Goal: Task Accomplishment & Management: Manage account settings

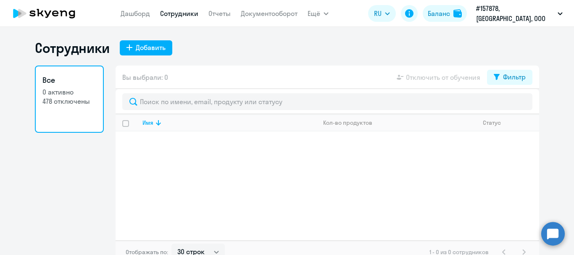
select select "30"
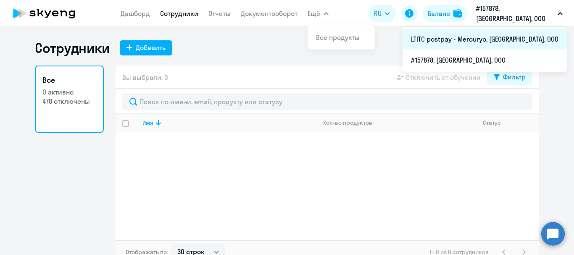
click at [492, 37] on li "LTITC postpay - Mercuryo, [GEOGRAPHIC_DATA], ООО" at bounding box center [485, 39] width 164 height 21
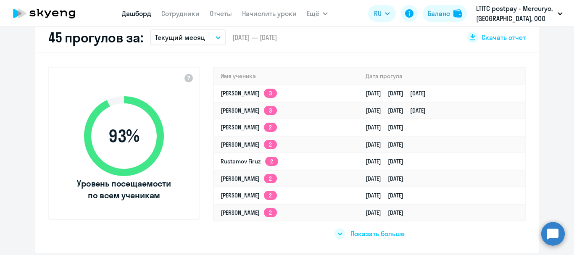
scroll to position [252, 0]
select select "30"
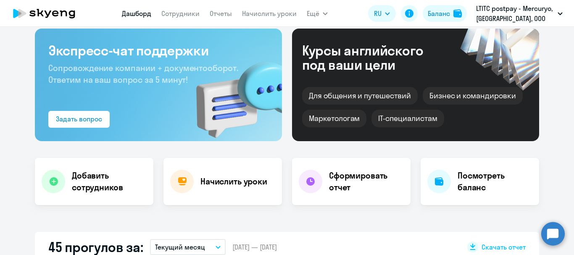
scroll to position [0, 0]
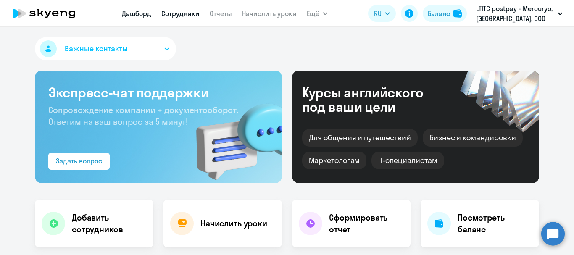
click at [180, 11] on link "Сотрудники" at bounding box center [180, 13] width 38 height 8
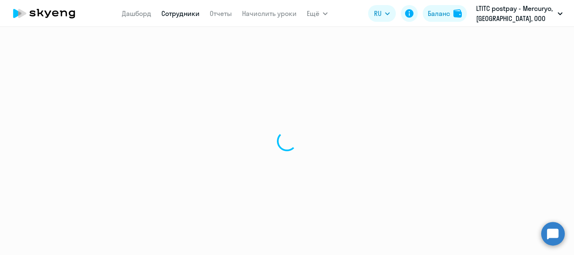
select select "30"
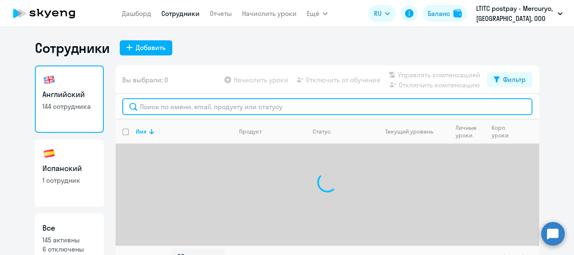
click at [206, 102] on input "text" at bounding box center [327, 106] width 410 height 17
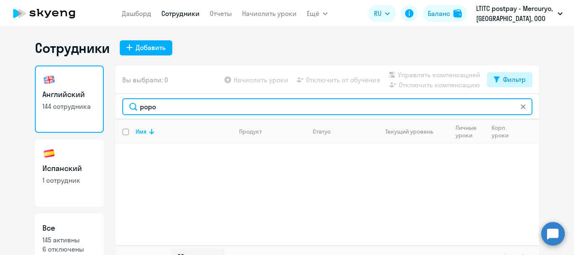
type input "popo"
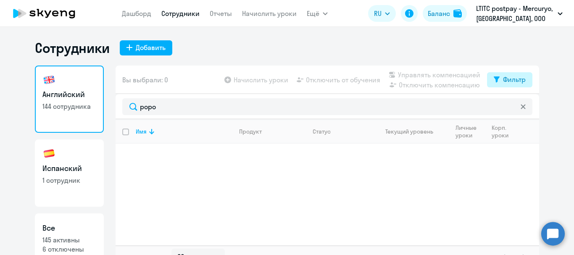
click at [513, 77] on div "Фильтр" at bounding box center [514, 79] width 23 height 10
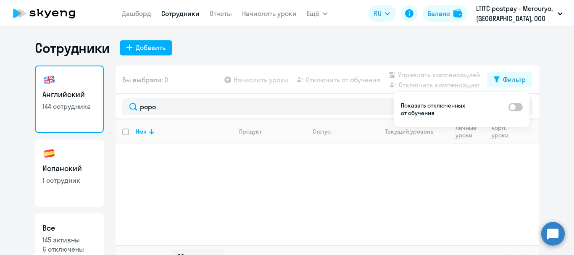
click at [516, 105] on span at bounding box center [516, 107] width 14 height 8
click at [509, 107] on input "checkbox" at bounding box center [508, 107] width 0 height 0
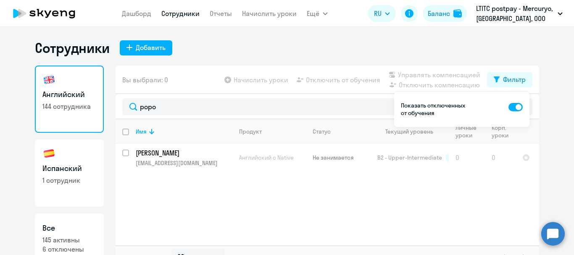
click at [509, 105] on span at bounding box center [516, 107] width 14 height 8
click at [509, 107] on input "checkbox" at bounding box center [508, 107] width 0 height 0
checkbox input "false"
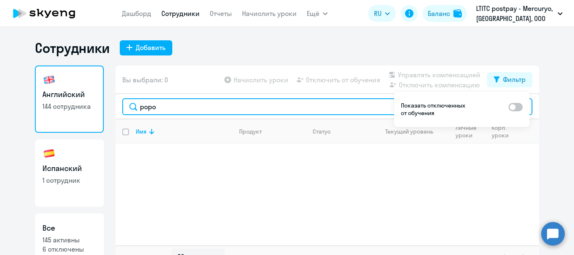
drag, startPoint x: 154, startPoint y: 103, endPoint x: 110, endPoint y: 104, distance: 44.1
click at [110, 104] on div "Английский 144 сотрудника Испанский 1 сотрудник Все 145 активны 6 отключены Вы …" at bounding box center [287, 167] width 504 height 203
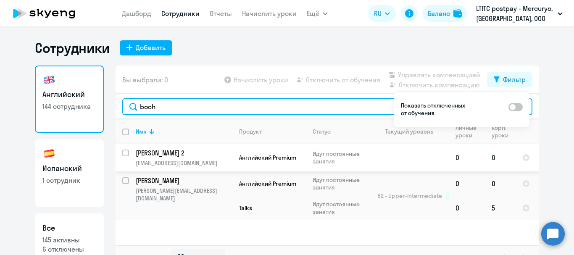
type input "boch"
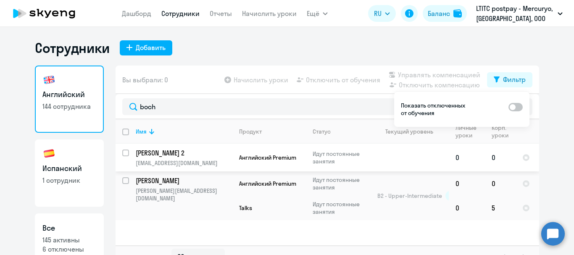
click at [124, 154] on input "select row 41554272" at bounding box center [130, 158] width 17 height 17
checkbox input "true"
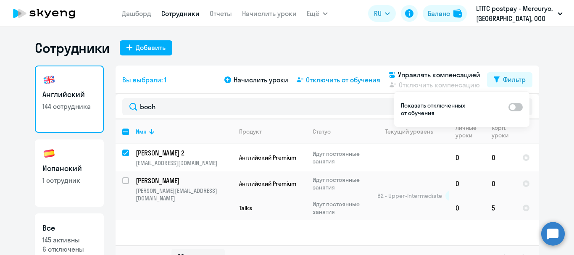
click at [326, 75] on span "Отключить от обучения" at bounding box center [343, 80] width 74 height 10
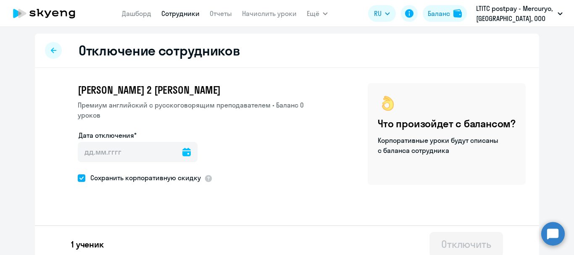
click at [182, 153] on icon at bounding box center [186, 152] width 8 height 8
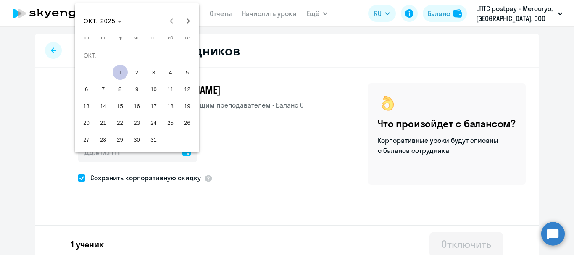
click at [137, 71] on span "2" at bounding box center [136, 72] width 15 height 15
type input "[DATE]"
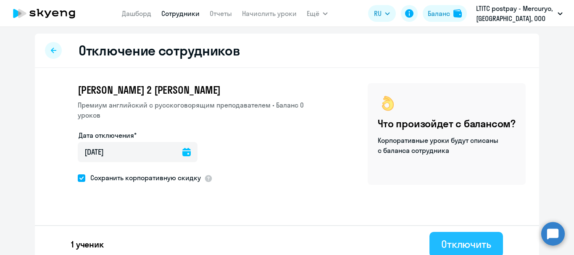
click at [480, 243] on div "Отключить" at bounding box center [466, 243] width 50 height 13
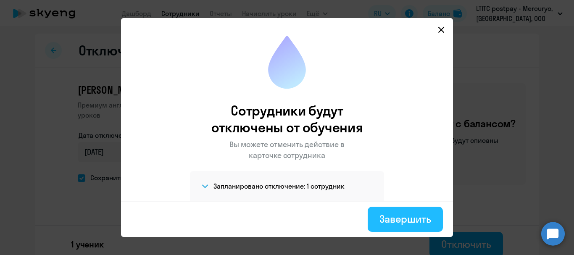
click at [435, 227] on button "Завершить" at bounding box center [405, 219] width 75 height 25
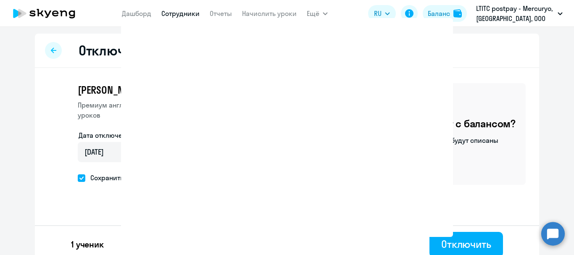
select select "30"
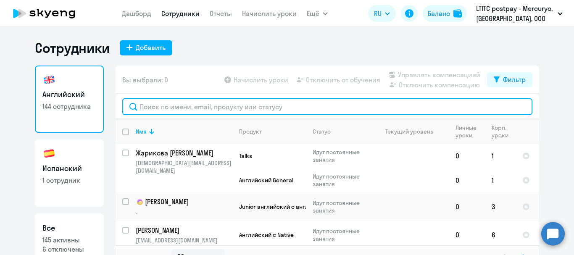
click at [256, 108] on input "text" at bounding box center [327, 106] width 410 height 17
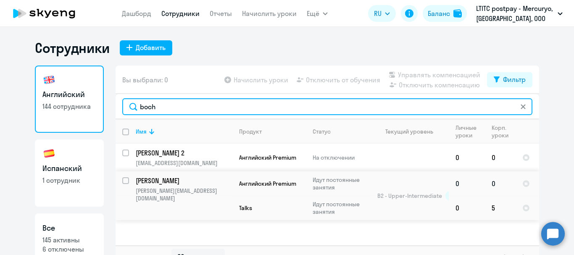
type input "boch"
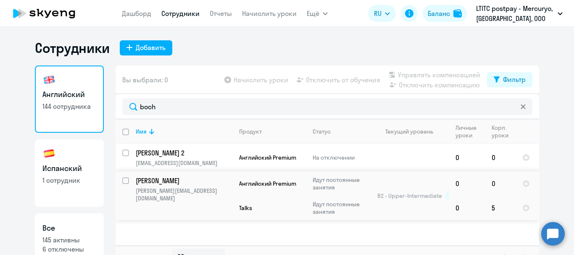
click at [123, 179] on input "select row 11548703" at bounding box center [130, 185] width 17 height 17
checkbox input "true"
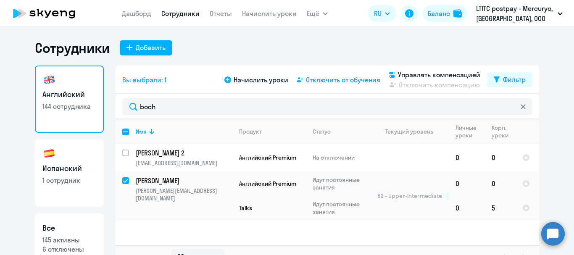
click at [327, 77] on span "Отключить от обучения" at bounding box center [343, 80] width 74 height 10
select select "all"
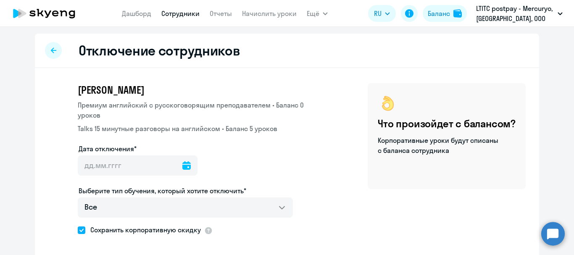
click at [182, 162] on icon at bounding box center [186, 165] width 8 height 8
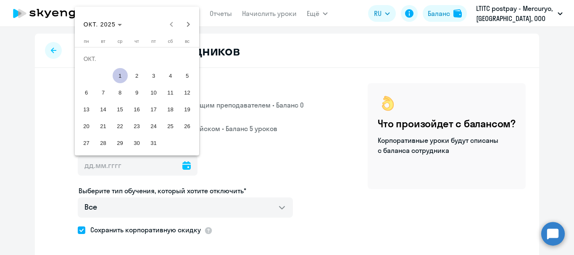
click at [135, 75] on span "2" at bounding box center [136, 75] width 15 height 15
type input "[DATE]"
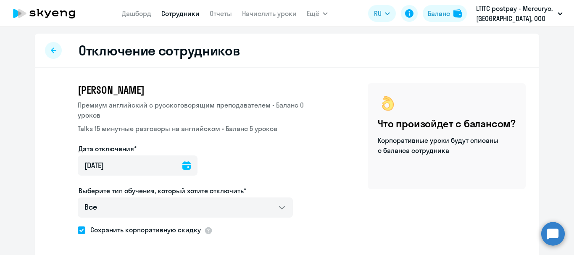
scroll to position [40, 0]
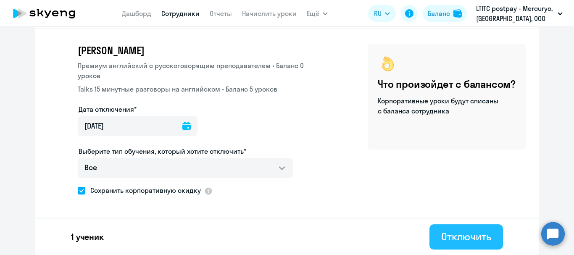
click at [449, 232] on div "Отключить" at bounding box center [466, 236] width 50 height 13
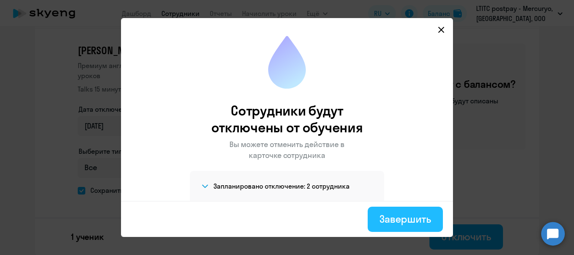
click at [401, 221] on div "Завершить" at bounding box center [406, 218] width 52 height 13
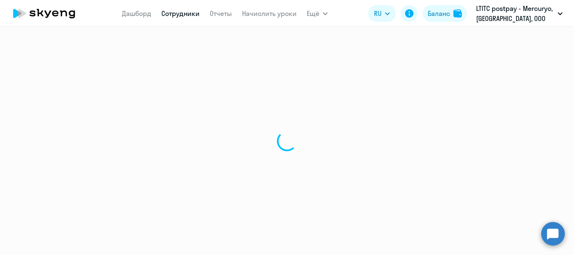
select select "30"
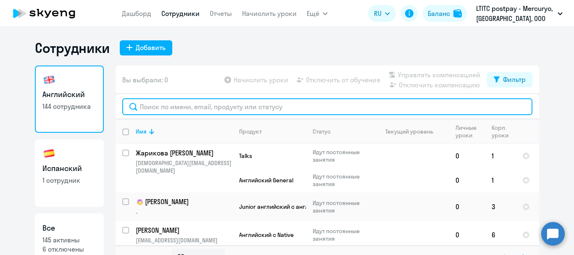
click at [180, 102] on input "text" at bounding box center [327, 106] width 410 height 17
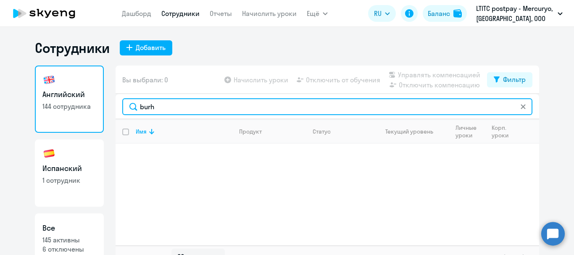
type input "burh"
click at [180, 107] on input "burh" at bounding box center [327, 106] width 410 height 17
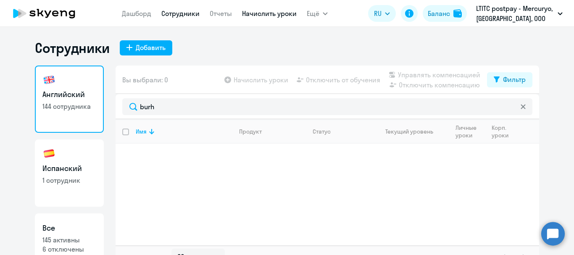
click at [256, 15] on link "Начислить уроки" at bounding box center [269, 13] width 55 height 8
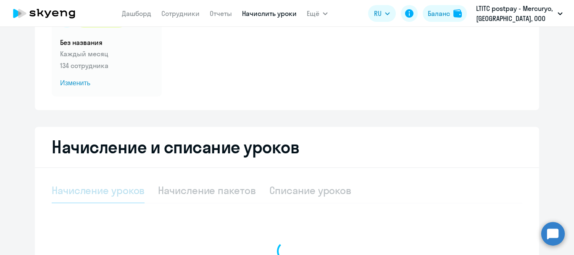
scroll to position [201, 0]
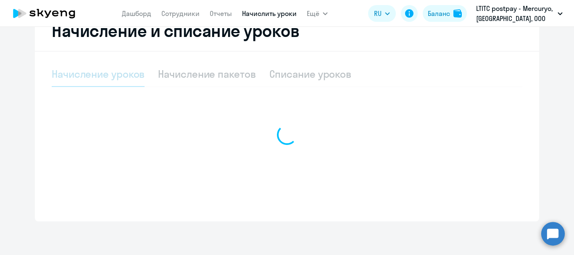
select select "10"
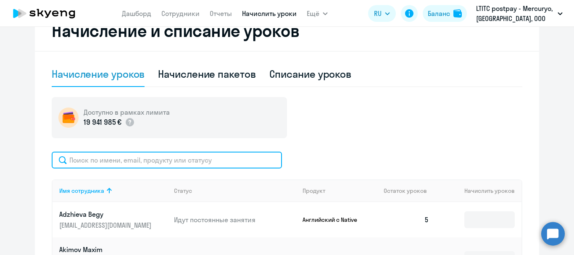
click at [146, 155] on input "text" at bounding box center [167, 160] width 230 height 17
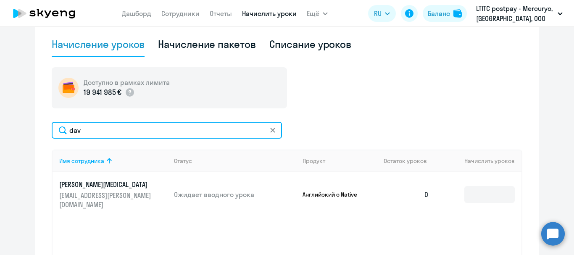
scroll to position [243, 0]
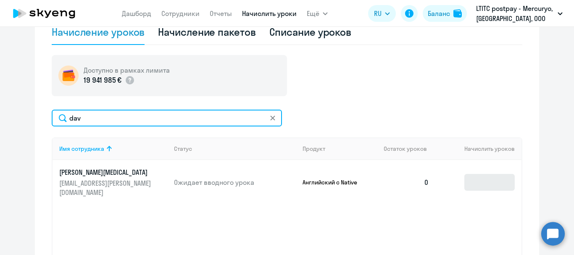
type input "dav"
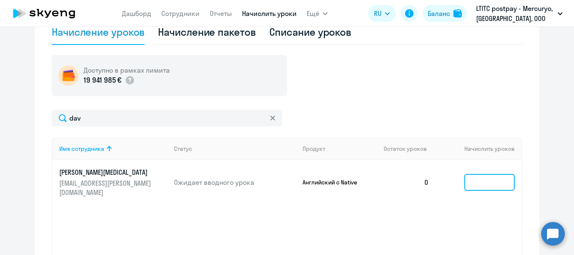
click at [491, 174] on input at bounding box center [489, 182] width 50 height 17
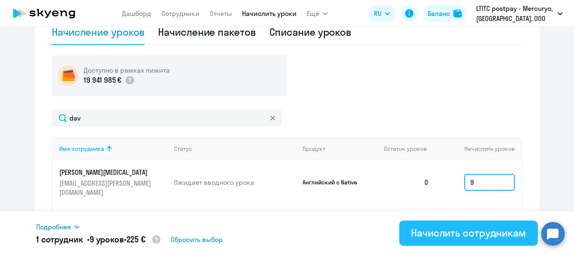
type input "9"
click at [488, 233] on div "Начислить сотрудникам" at bounding box center [468, 232] width 115 height 13
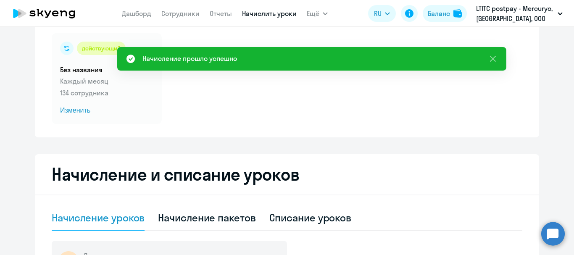
scroll to position [0, 0]
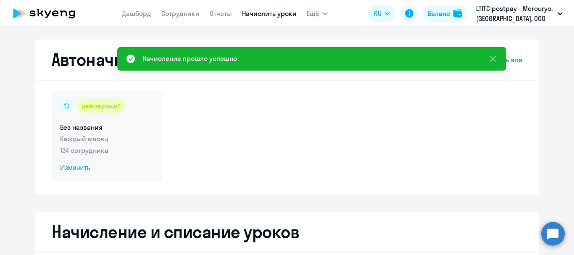
click at [75, 171] on span "Изменить" at bounding box center [106, 168] width 93 height 10
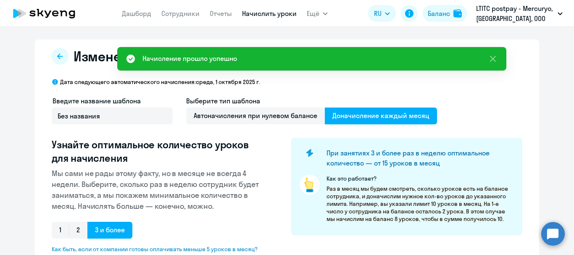
select select "10"
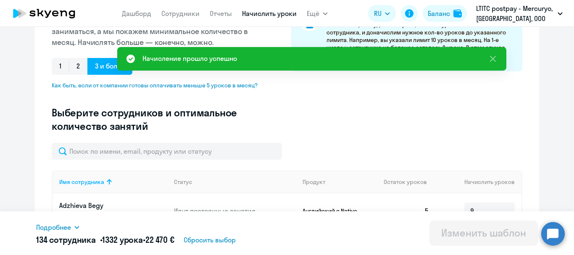
scroll to position [210, 0]
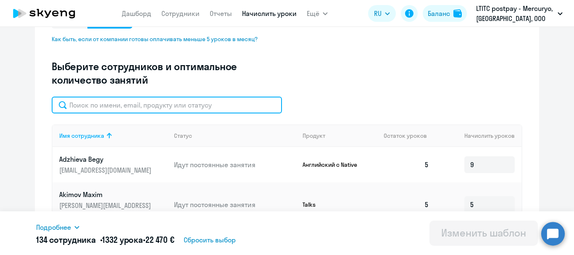
click at [121, 108] on input "text" at bounding box center [167, 105] width 230 height 17
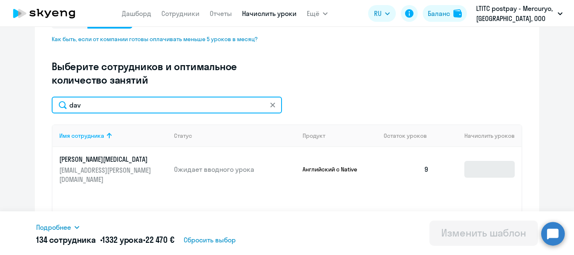
type input "dav"
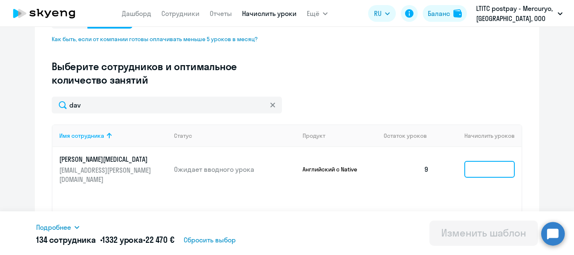
click at [490, 170] on input at bounding box center [489, 169] width 50 height 17
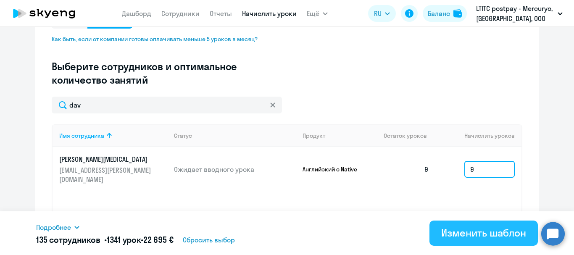
type input "9"
click at [517, 242] on button "Изменить шаблон" at bounding box center [484, 233] width 108 height 25
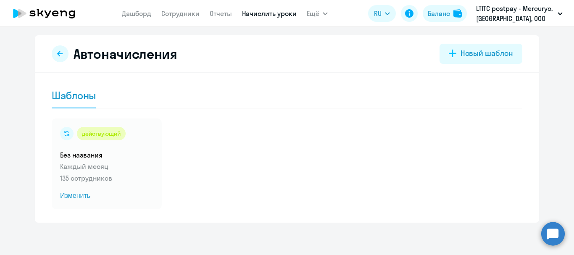
scroll to position [5, 0]
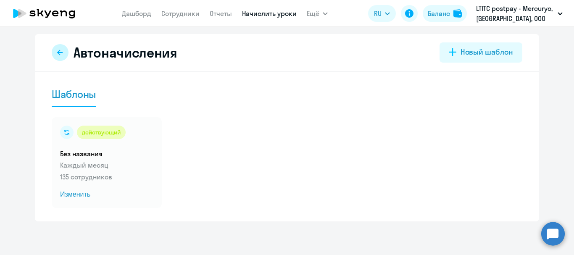
click at [57, 53] on icon at bounding box center [59, 52] width 5 height 5
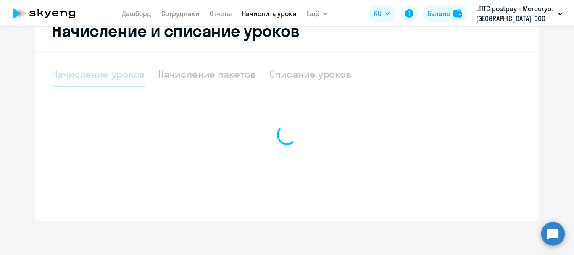
select select "10"
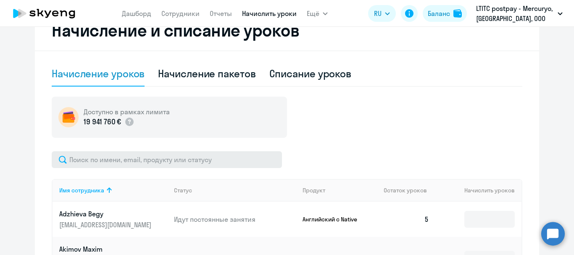
scroll to position [201, 0]
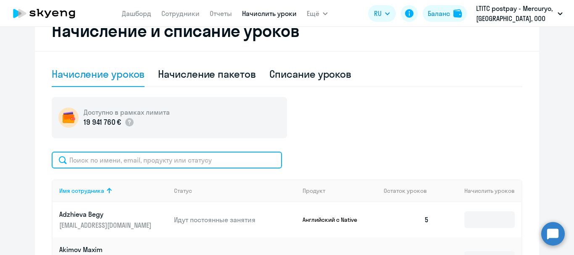
click at [179, 153] on input "text" at bounding box center [167, 160] width 230 height 17
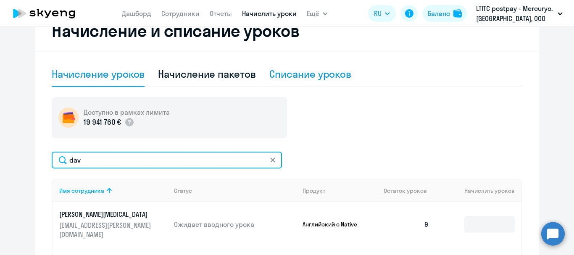
type input "dav"
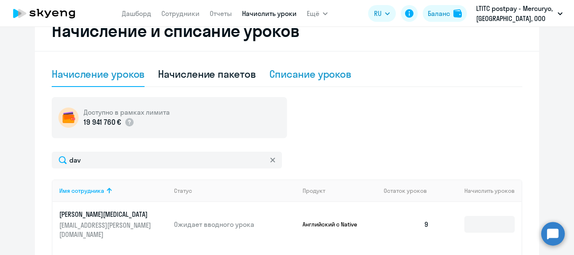
click at [322, 70] on div "Списание уроков" at bounding box center [310, 73] width 82 height 13
select select "10"
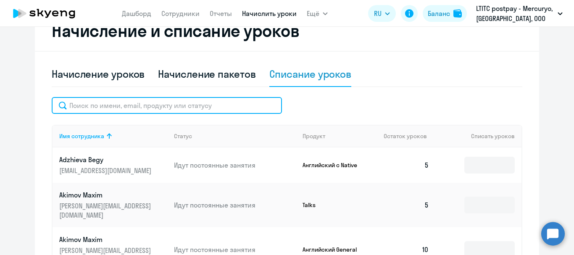
click at [178, 105] on input "text" at bounding box center [167, 105] width 230 height 17
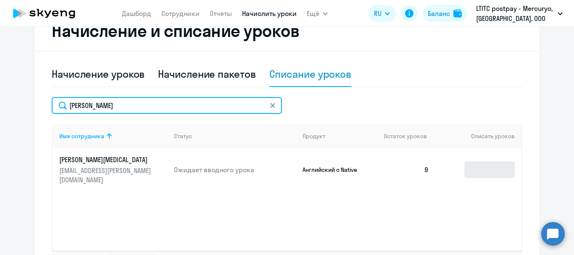
type input "[PERSON_NAME]"
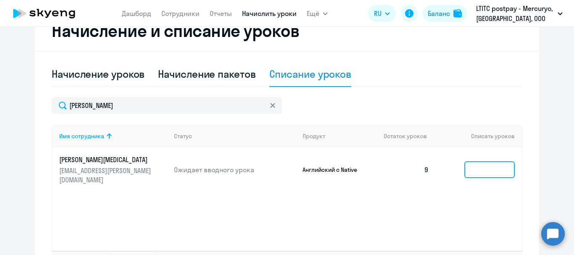
click at [466, 161] on input at bounding box center [489, 169] width 50 height 17
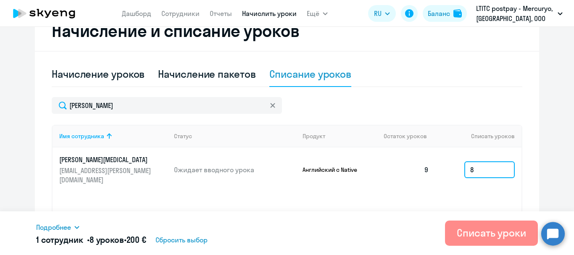
type input "8"
click at [476, 240] on button "Списать уроки" at bounding box center [491, 233] width 93 height 25
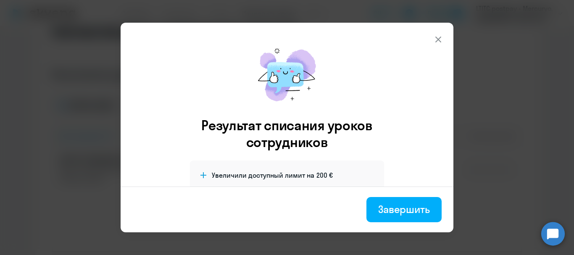
scroll to position [38, 0]
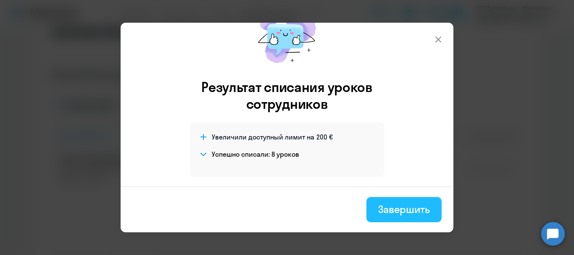
click at [384, 209] on div "Завершить" at bounding box center [404, 209] width 52 height 13
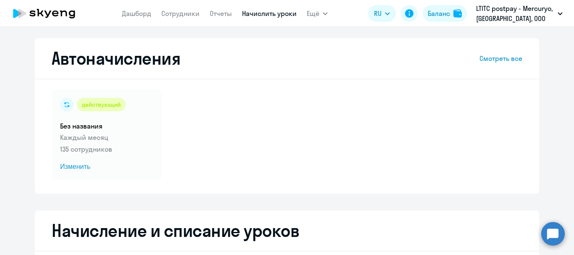
scroll to position [0, 0]
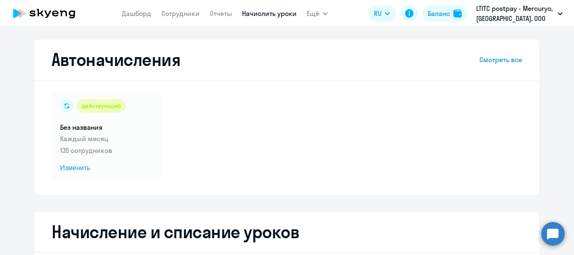
click at [131, 19] on nav "[PERSON_NAME] Отчеты Начислить уроки" at bounding box center [209, 13] width 175 height 17
click at [131, 16] on link "Дашборд" at bounding box center [136, 13] width 29 height 8
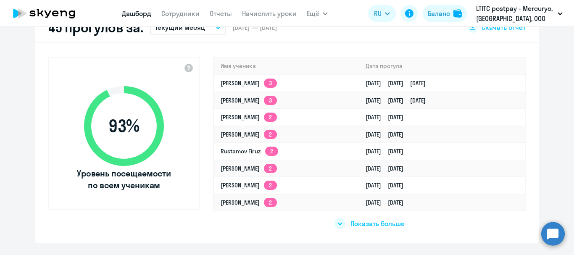
scroll to position [252, 0]
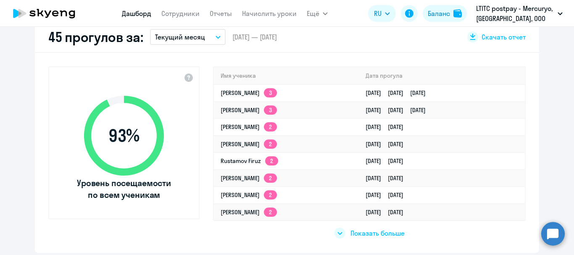
select select "30"
click at [225, 88] on td "[PERSON_NAME] 3" at bounding box center [286, 92] width 145 height 17
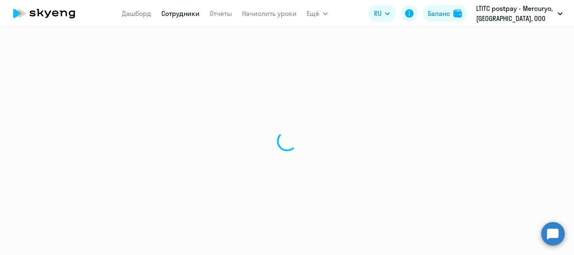
select select "english"
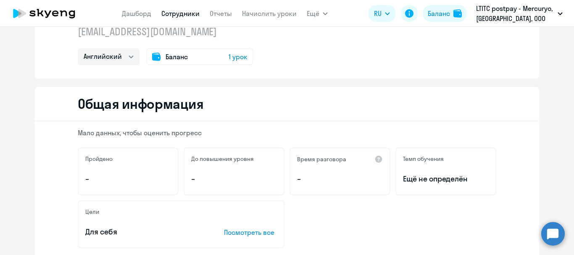
scroll to position [84, 0]
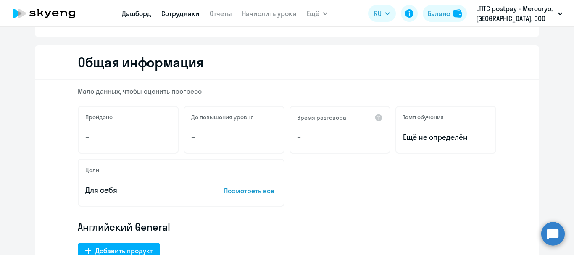
click at [147, 13] on link "Дашборд" at bounding box center [136, 13] width 29 height 8
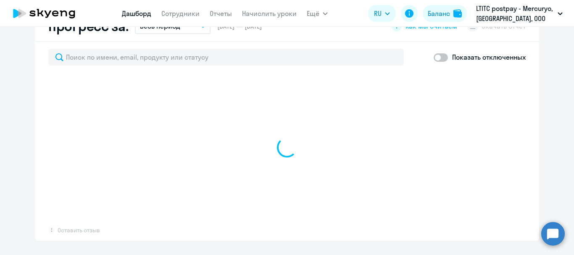
scroll to position [479, 0]
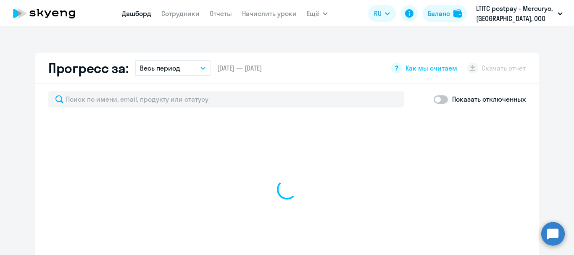
select select "30"
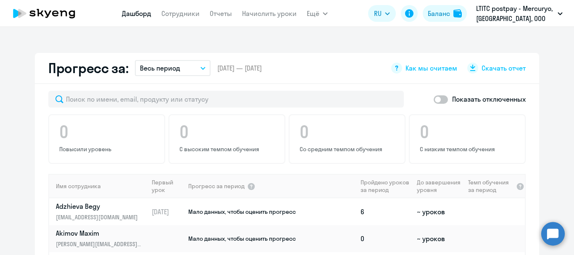
click at [190, 69] on button "Весь период" at bounding box center [173, 68] width 76 height 16
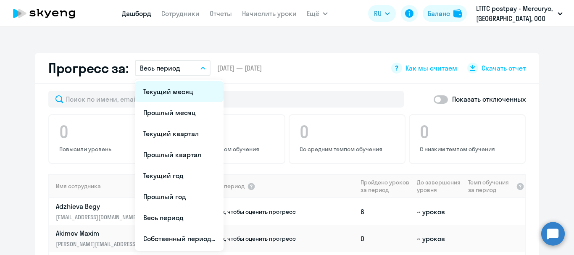
click at [178, 89] on li "Текущий месяц" at bounding box center [179, 91] width 89 height 21
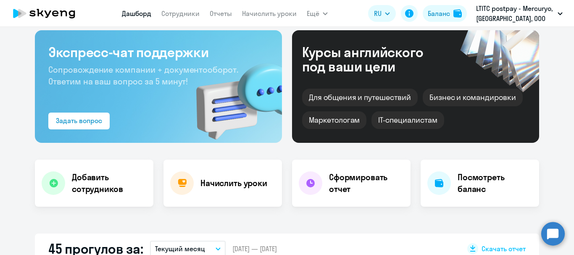
scroll to position [0, 0]
